Goal: Check status: Check status

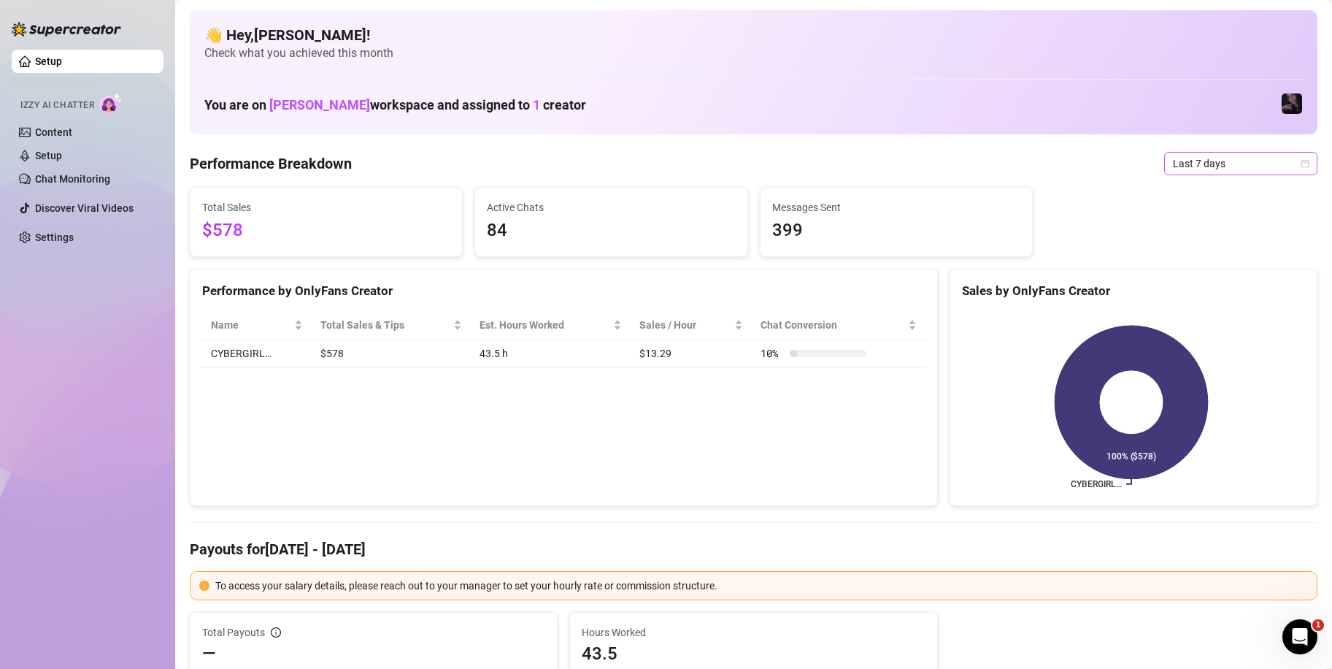
click at [1239, 168] on span "Last 7 days" at bounding box center [1241, 164] width 136 height 22
click at [1222, 286] on div "Custom date" at bounding box center [1228, 286] width 130 height 16
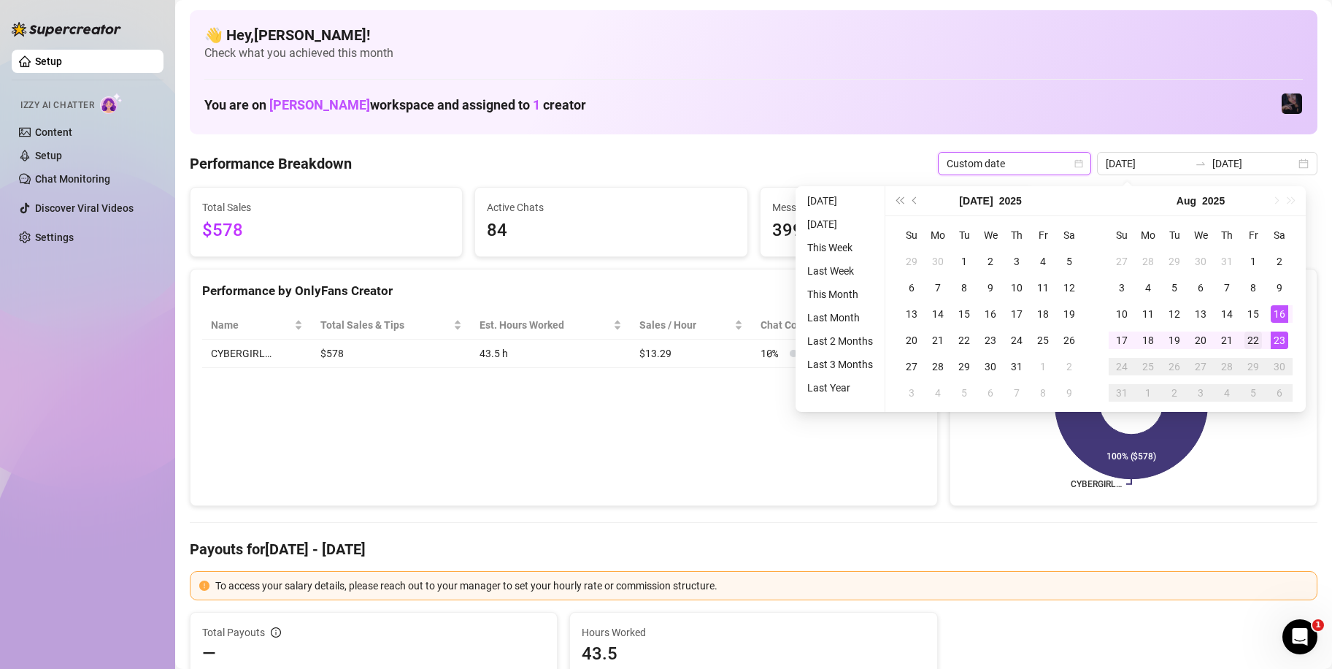
type input "[DATE]"
click at [1256, 338] on div "22" at bounding box center [1253, 340] width 18 height 18
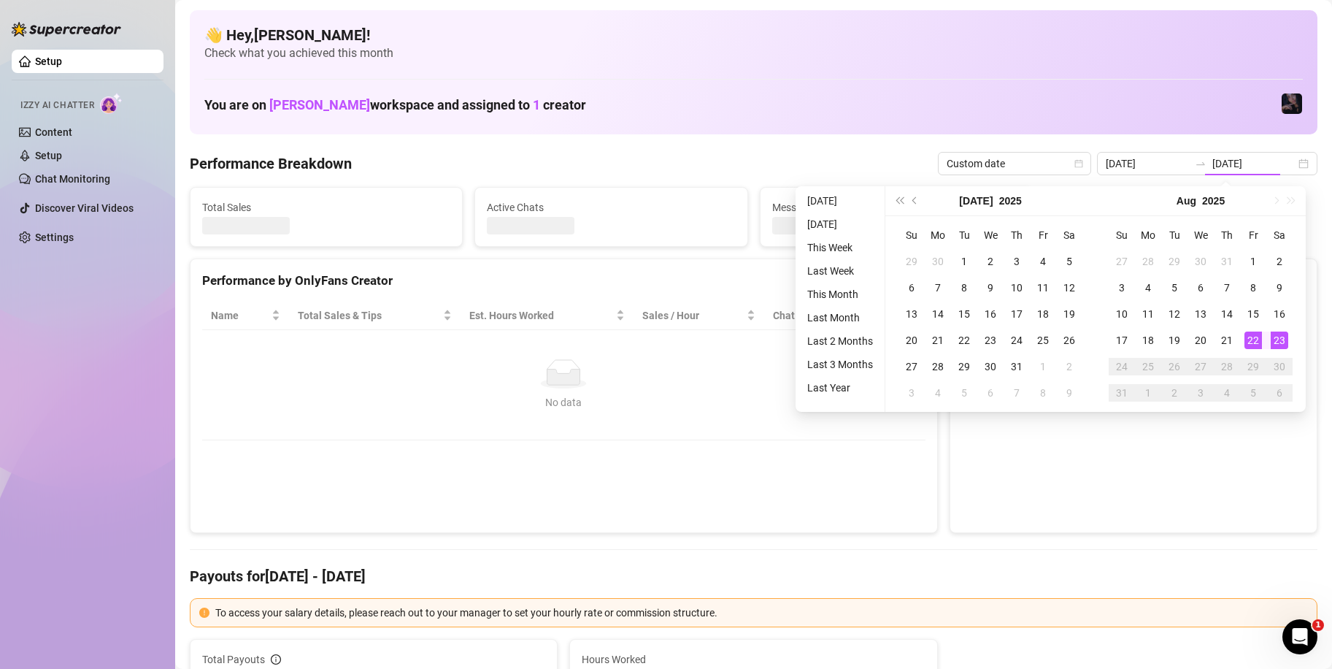
type input "[DATE]"
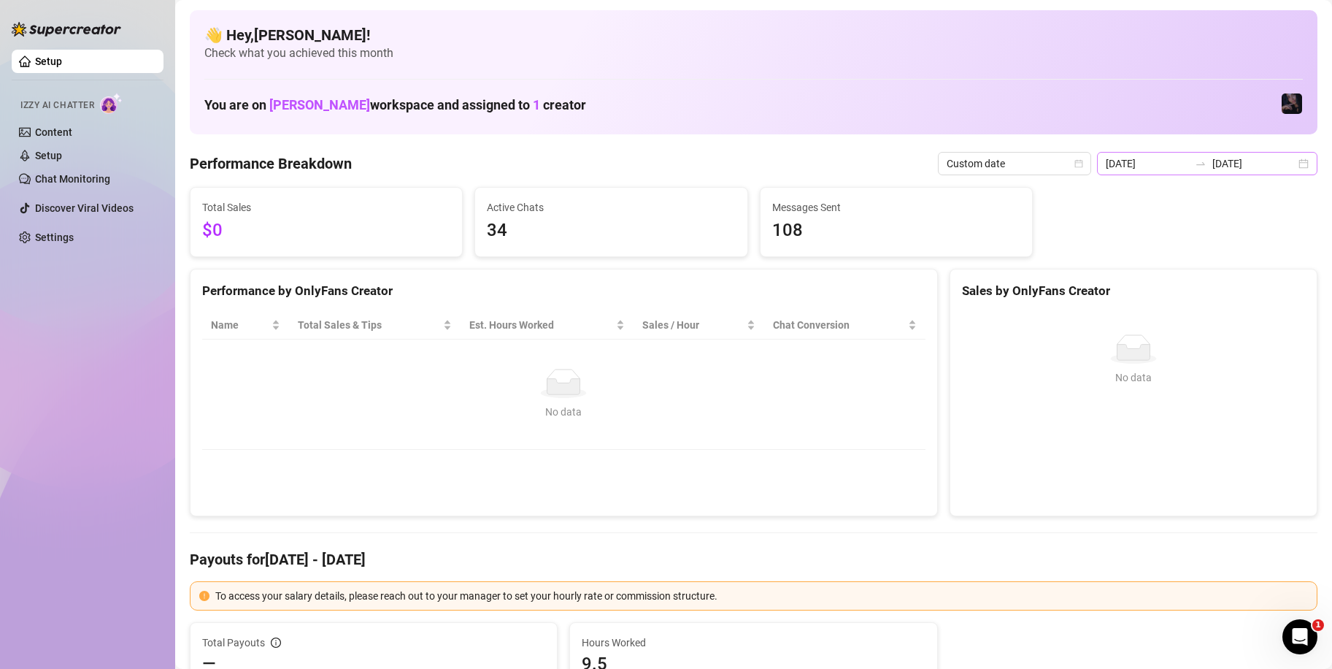
click at [1195, 161] on icon "swap-right" at bounding box center [1201, 164] width 12 height 12
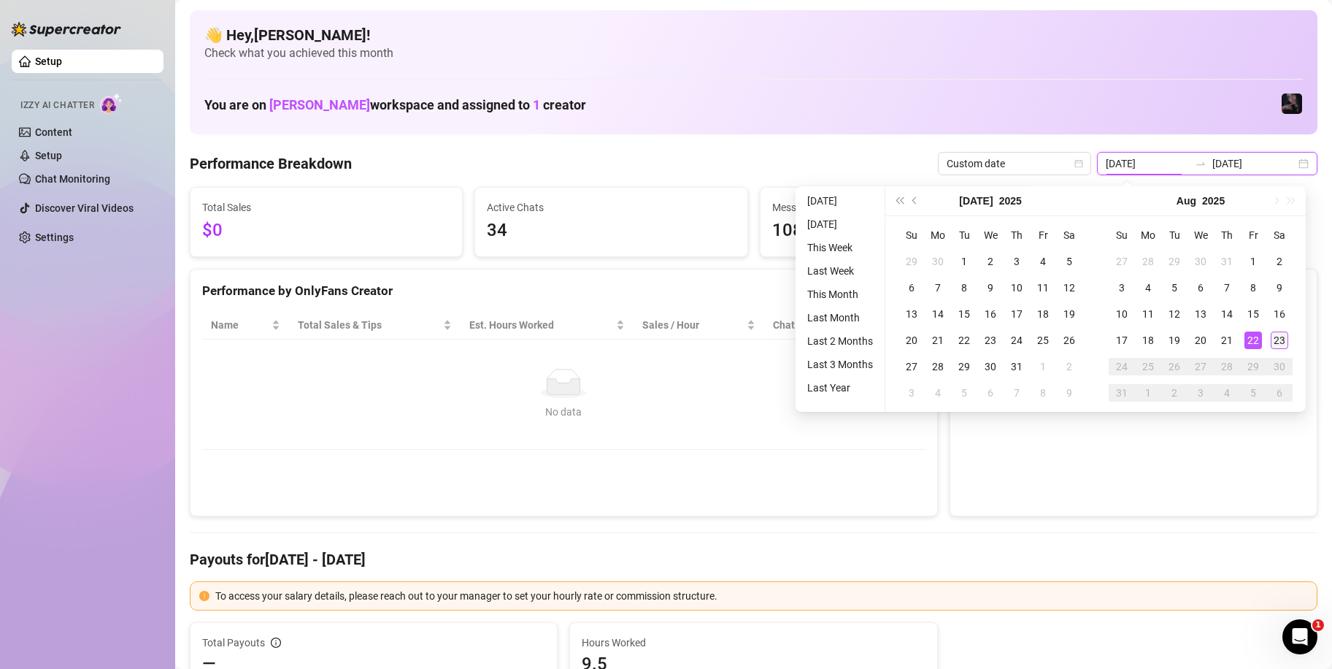
type input "[DATE]"
click at [1282, 335] on div "23" at bounding box center [1280, 340] width 18 height 18
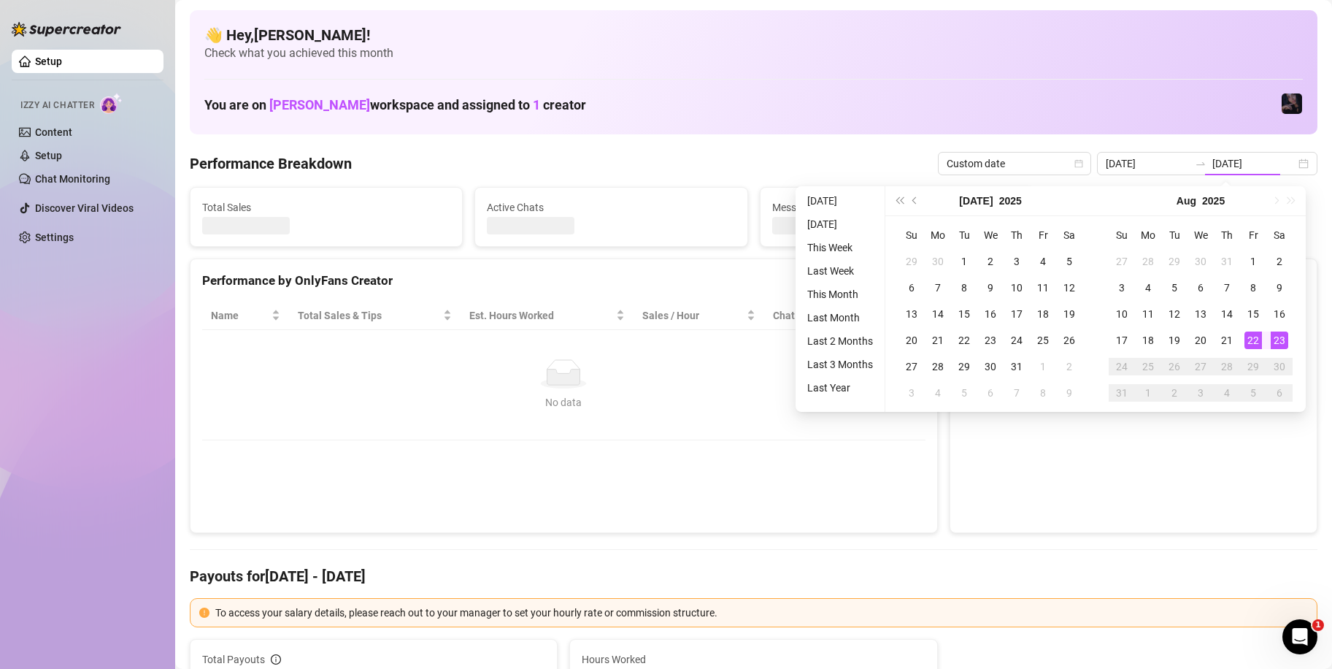
type input "[DATE]"
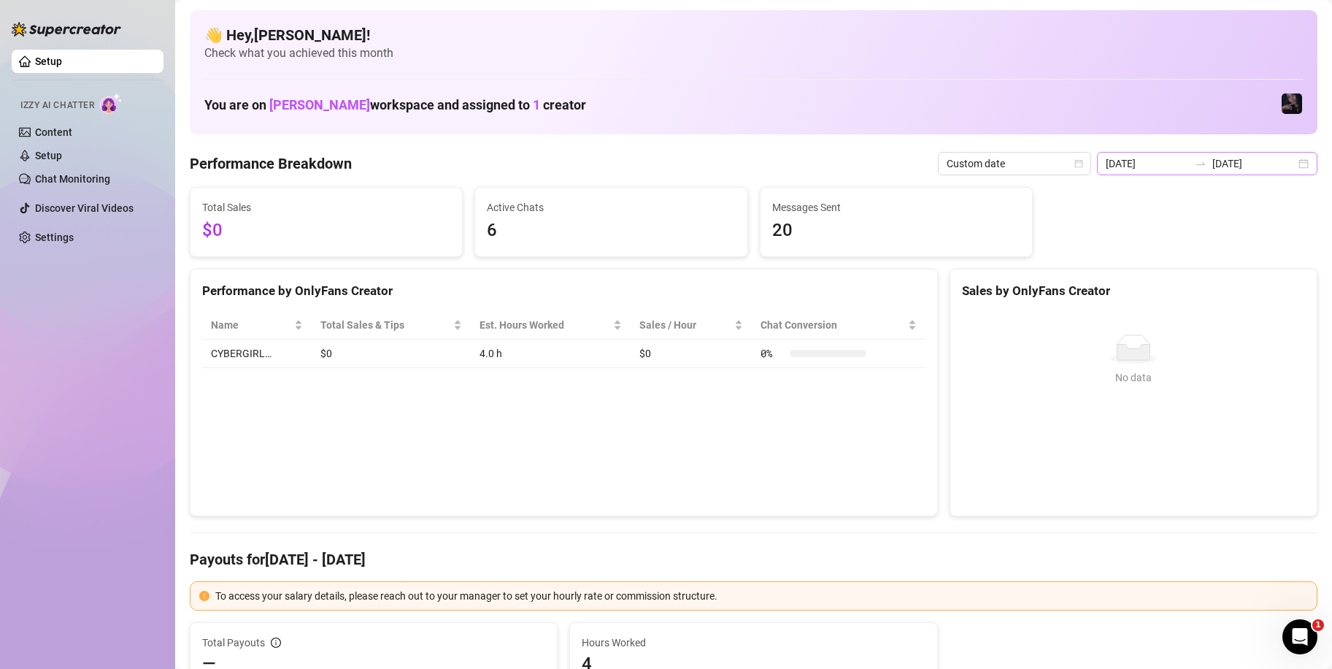
click at [1195, 163] on icon "swap-right" at bounding box center [1201, 164] width 12 height 12
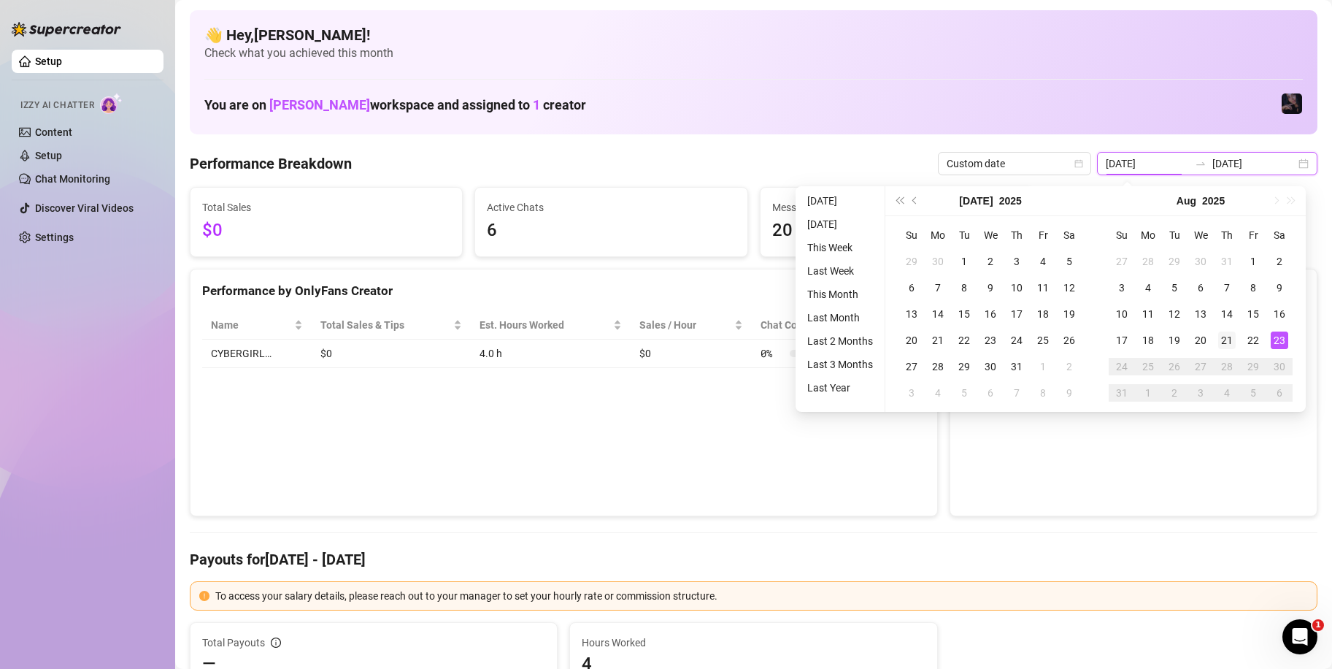
type input "[DATE]"
click at [1227, 336] on div "21" at bounding box center [1227, 340] width 18 height 18
type input "[DATE]"
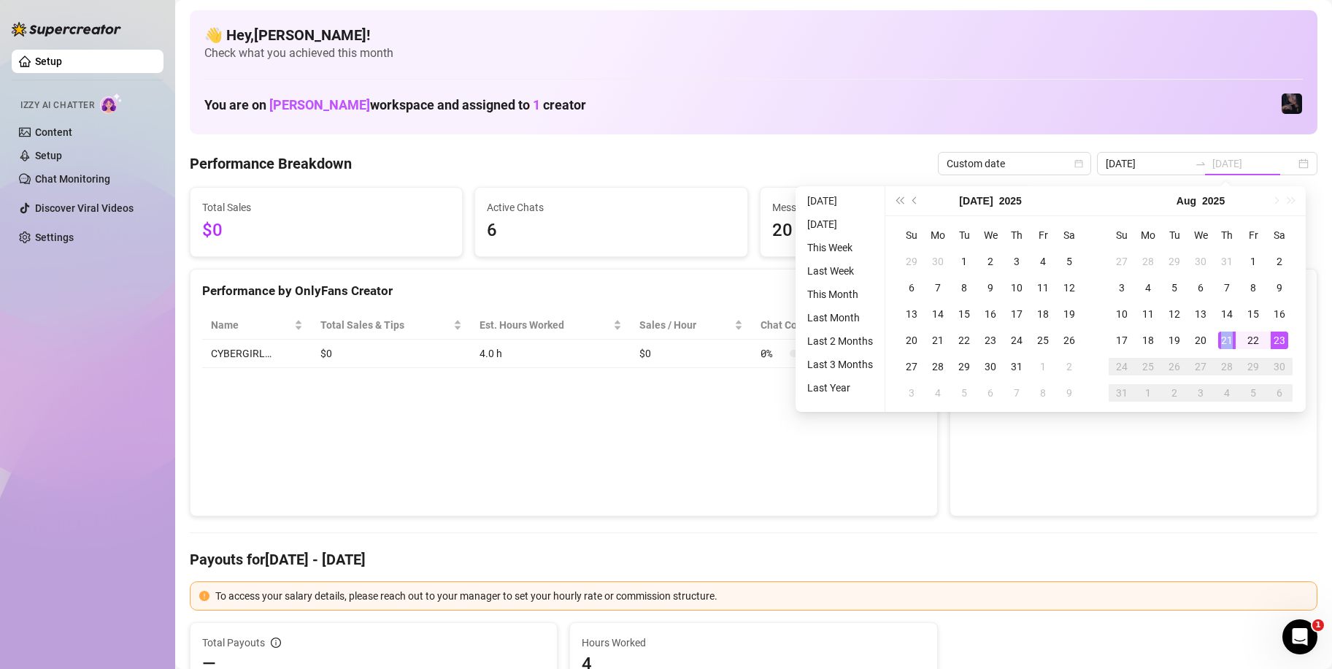
type input "[DATE]"
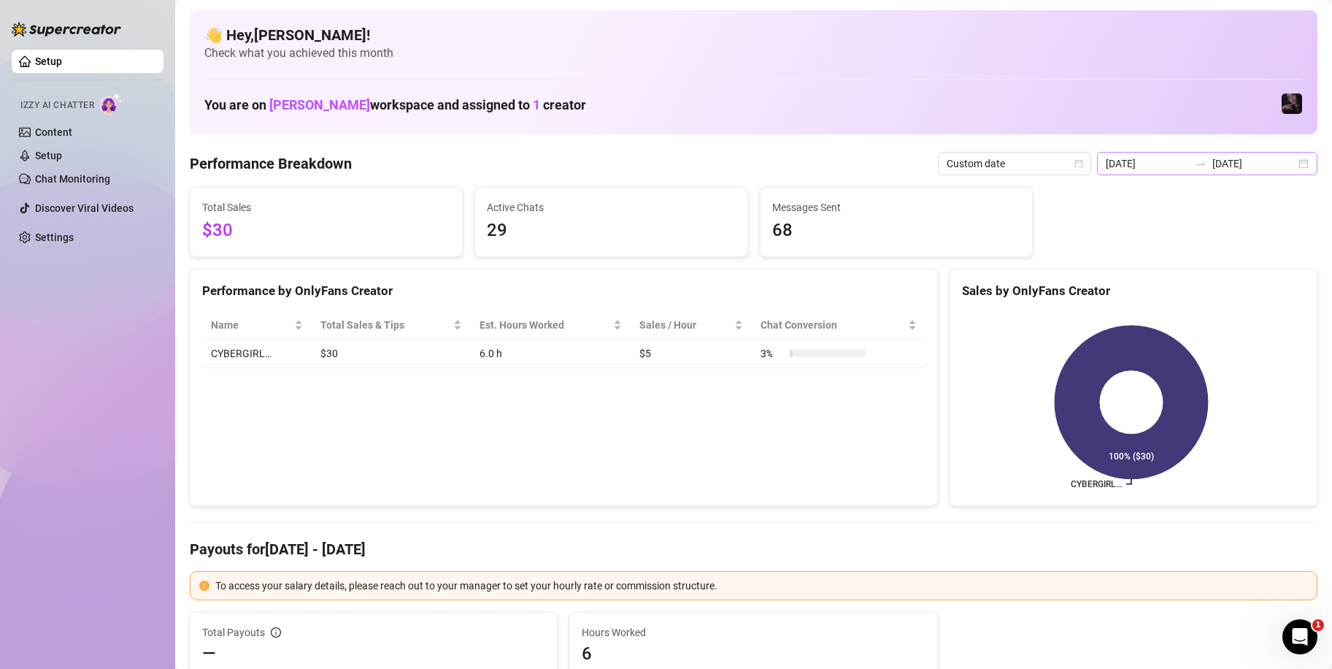
click at [1198, 153] on div "[DATE] [DATE]" at bounding box center [1207, 163] width 220 height 23
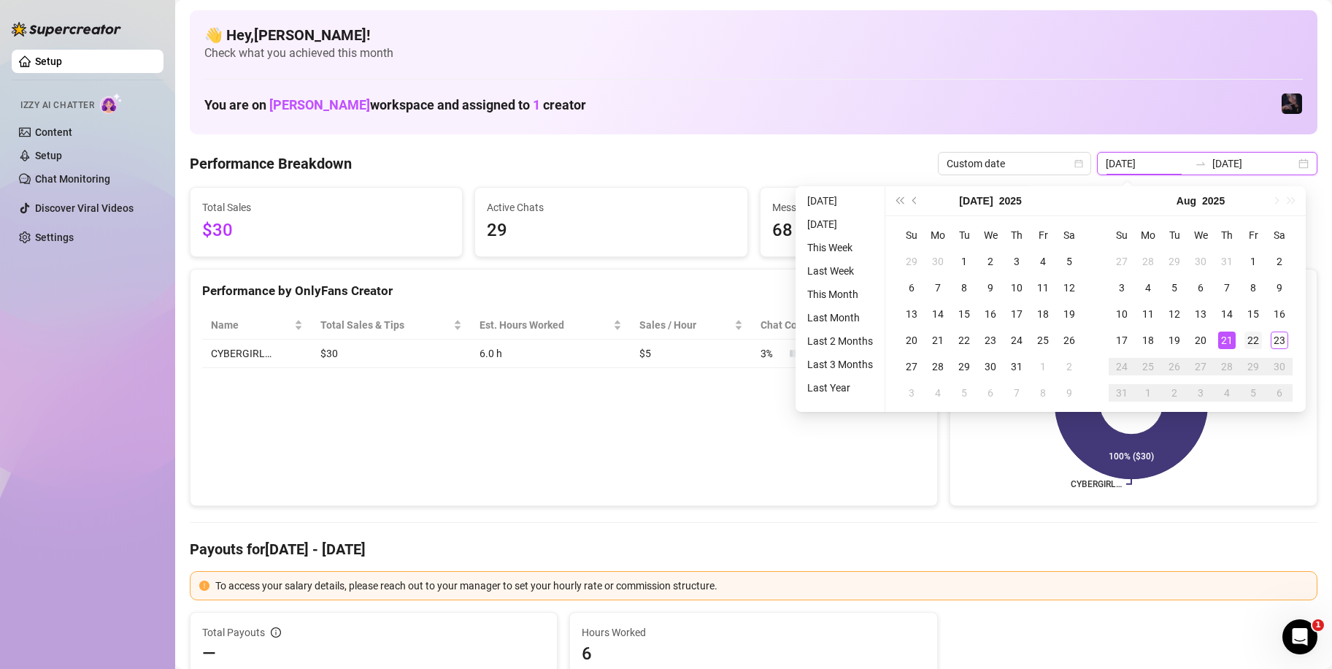
type input "[DATE]"
click at [1252, 350] on td "22" at bounding box center [1253, 340] width 26 height 26
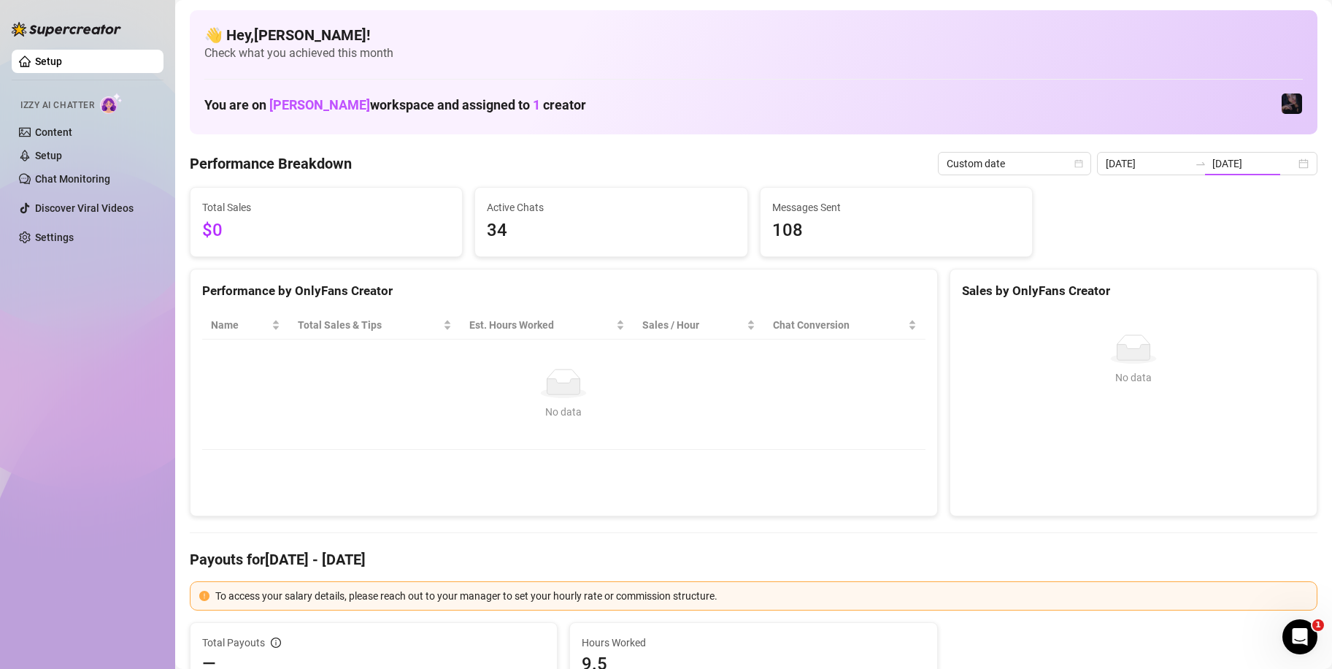
type input "[DATE]"
